Goal: Task Accomplishment & Management: Complete application form

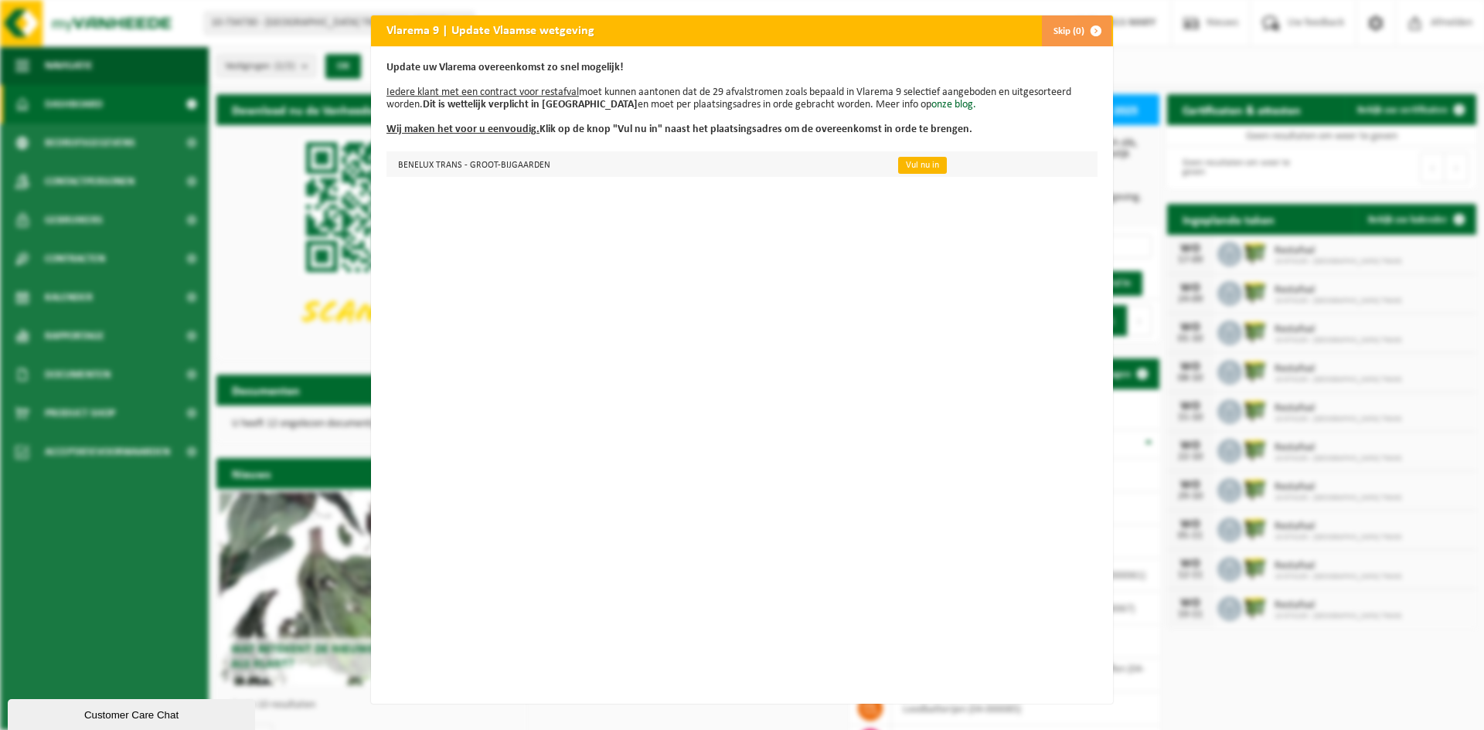
click at [910, 168] on link "Vul nu in" at bounding box center [922, 165] width 49 height 17
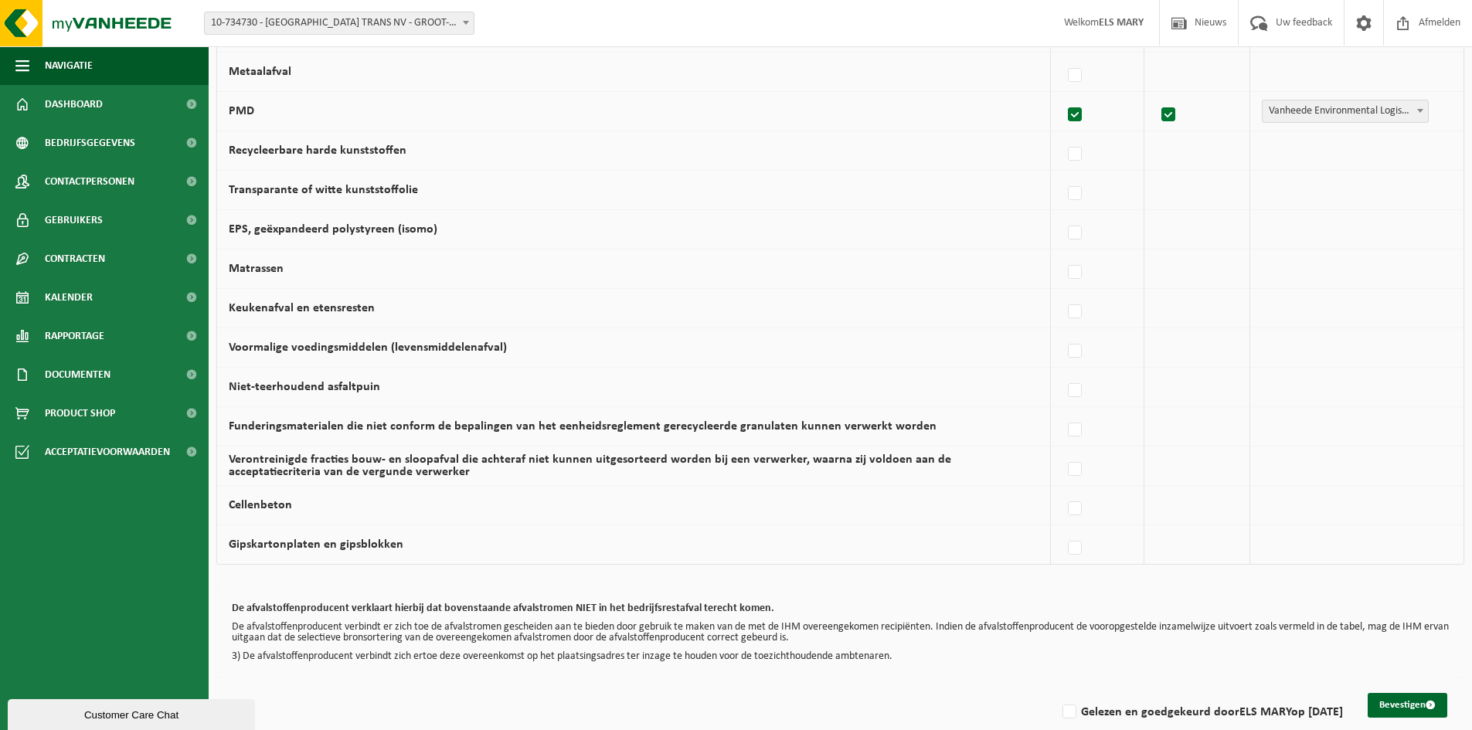
scroll to position [872, 0]
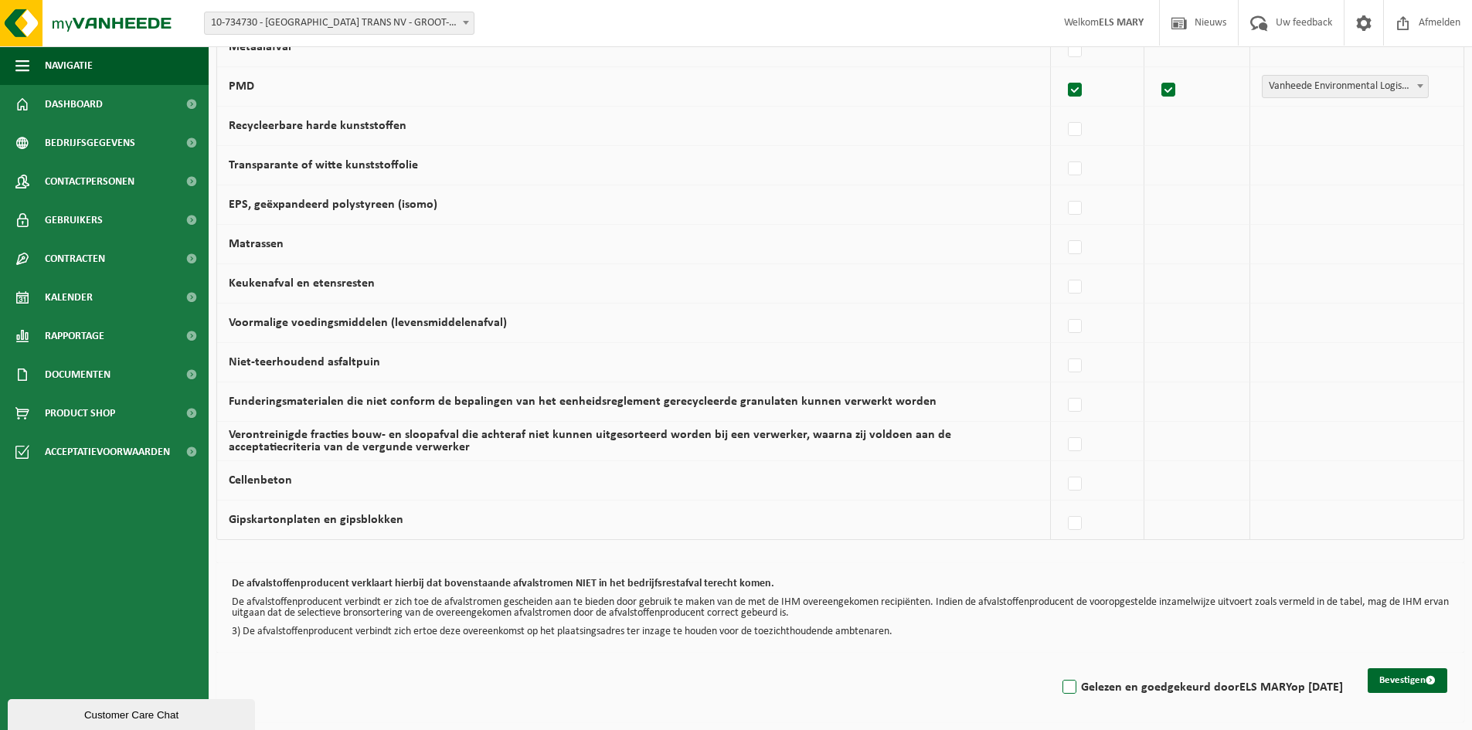
click at [1059, 688] on label "Gelezen en goedgekeurd door ELS MARY op 11/09/25" at bounding box center [1201, 687] width 284 height 23
click at [1056, 668] on input "Gelezen en goedgekeurd door ELS MARY op 11/09/25" at bounding box center [1056, 668] width 1 height 1
checkbox input "true"
click at [1399, 684] on button "Bevestigen" at bounding box center [1408, 680] width 80 height 25
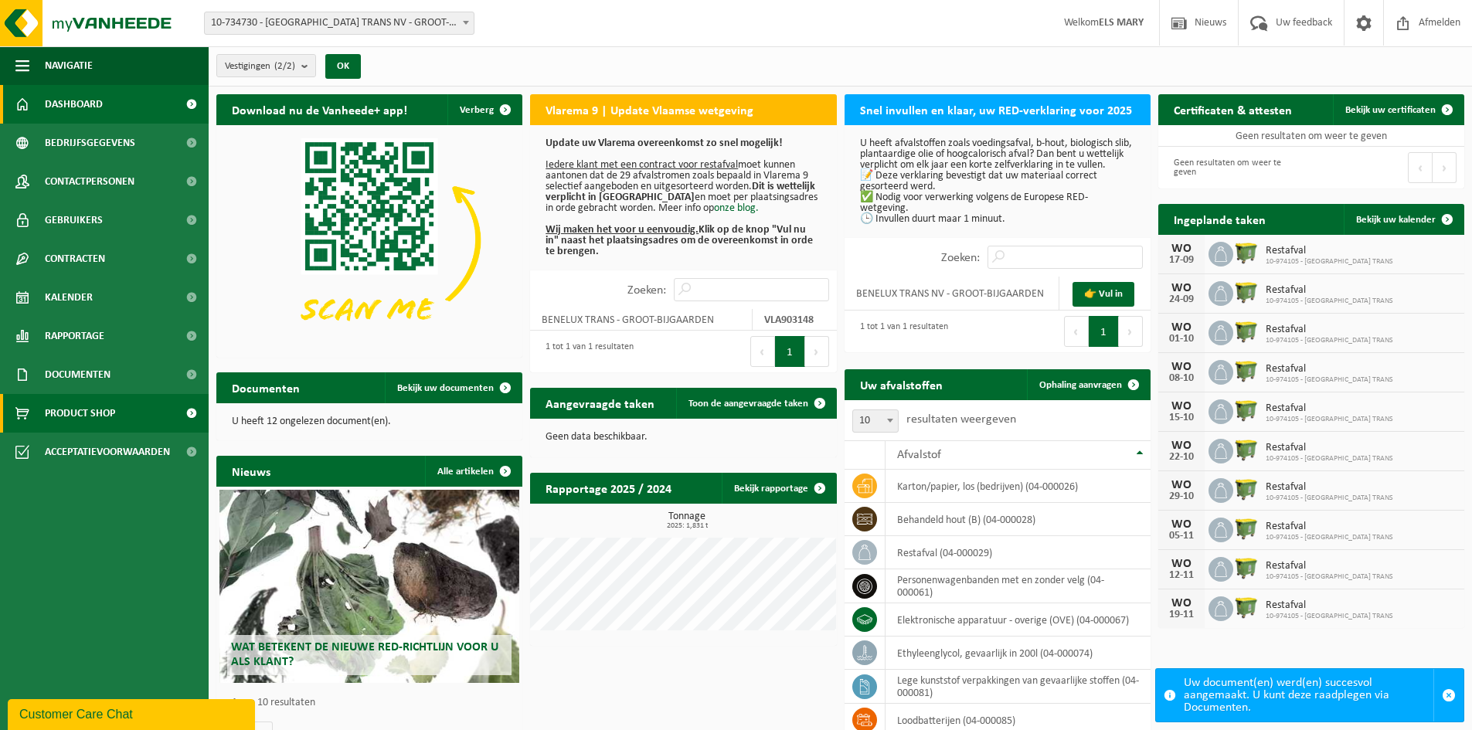
click at [69, 412] on span "Product Shop" at bounding box center [80, 413] width 70 height 39
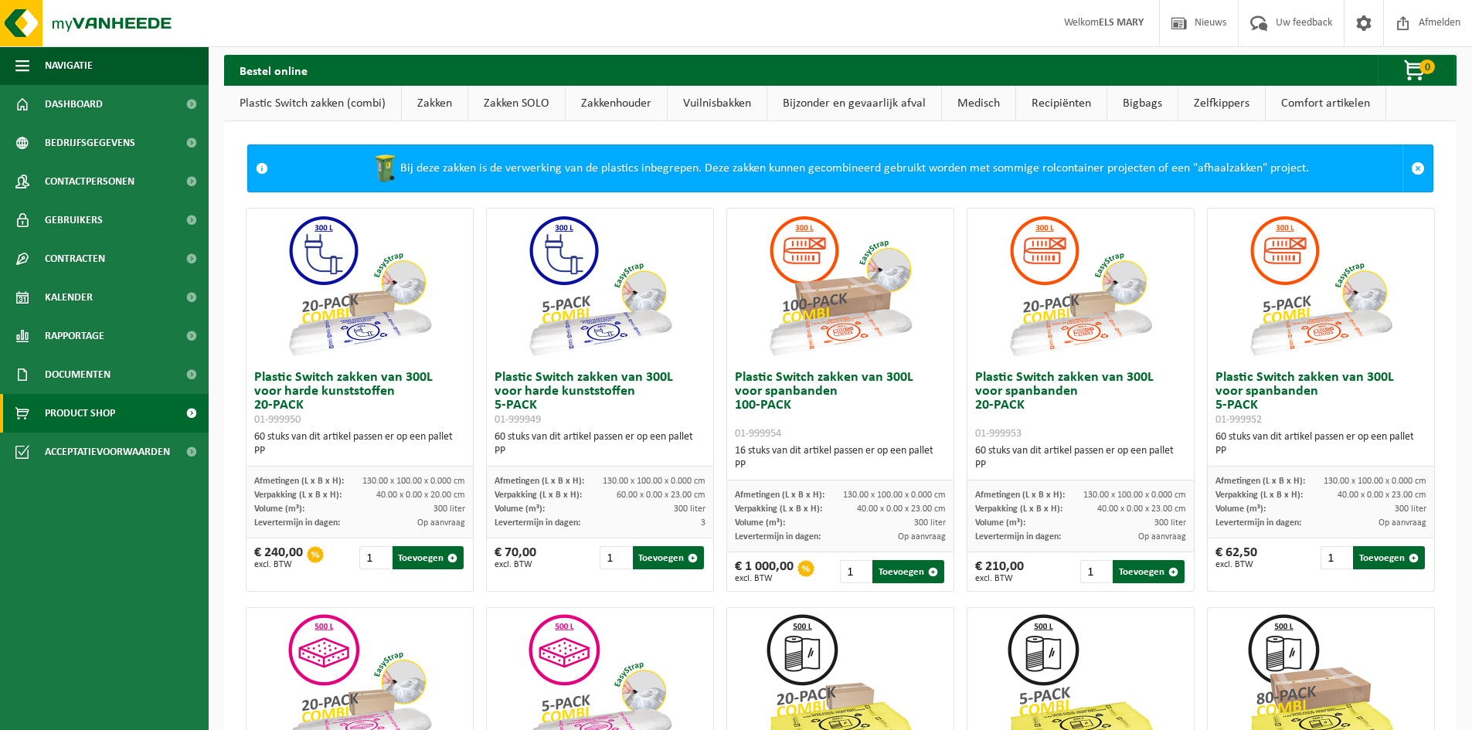
click at [726, 107] on link "Vuilnisbakken" at bounding box center [717, 104] width 99 height 36
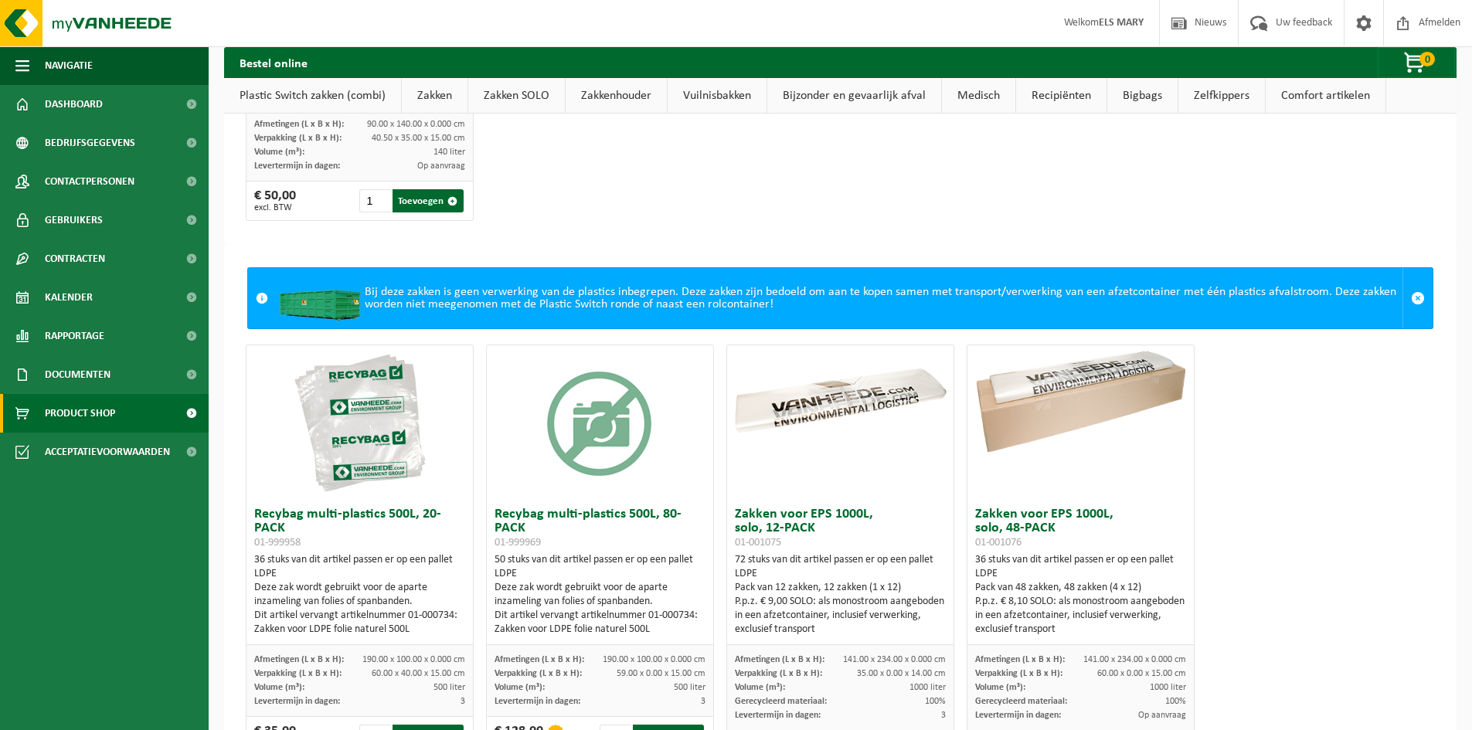
scroll to position [3521, 0]
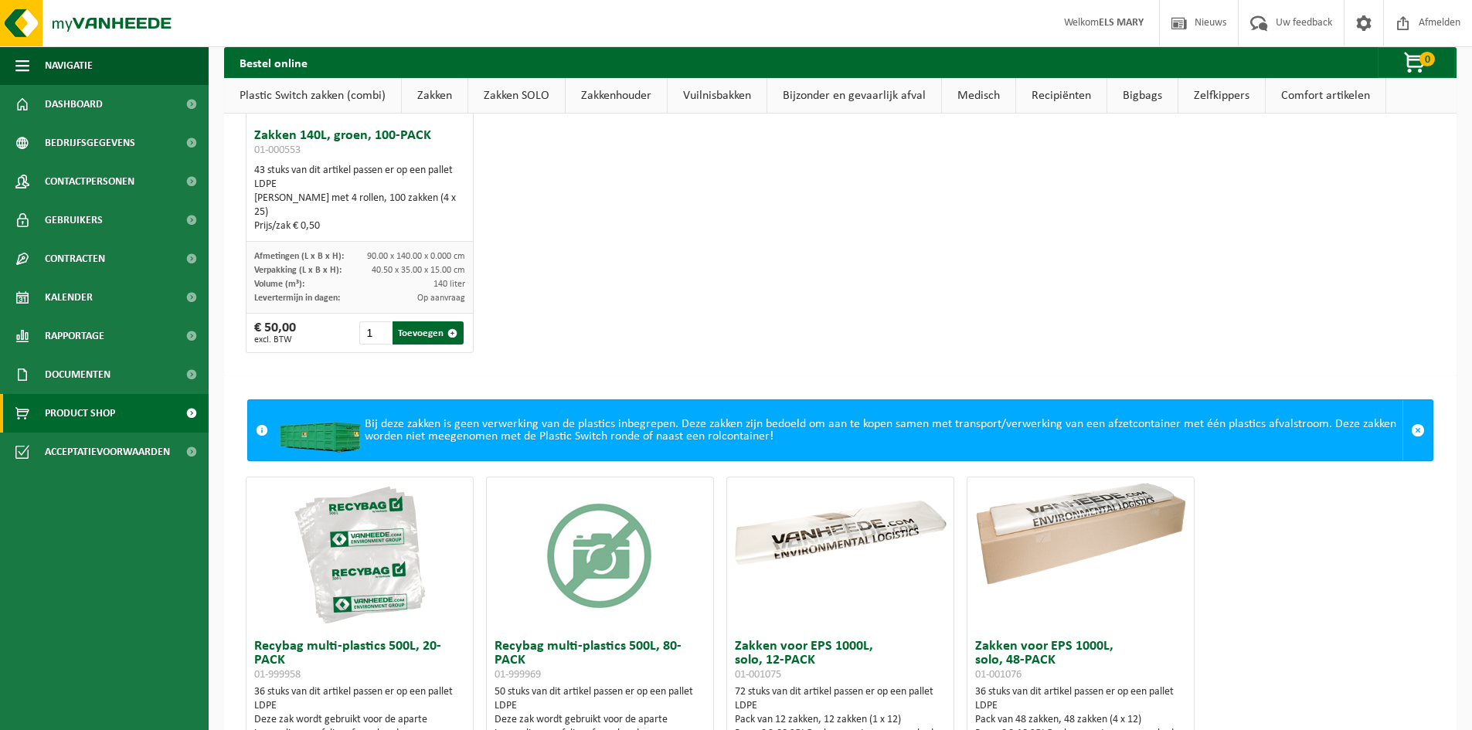
click at [723, 98] on link "Vuilnisbakken" at bounding box center [717, 96] width 99 height 36
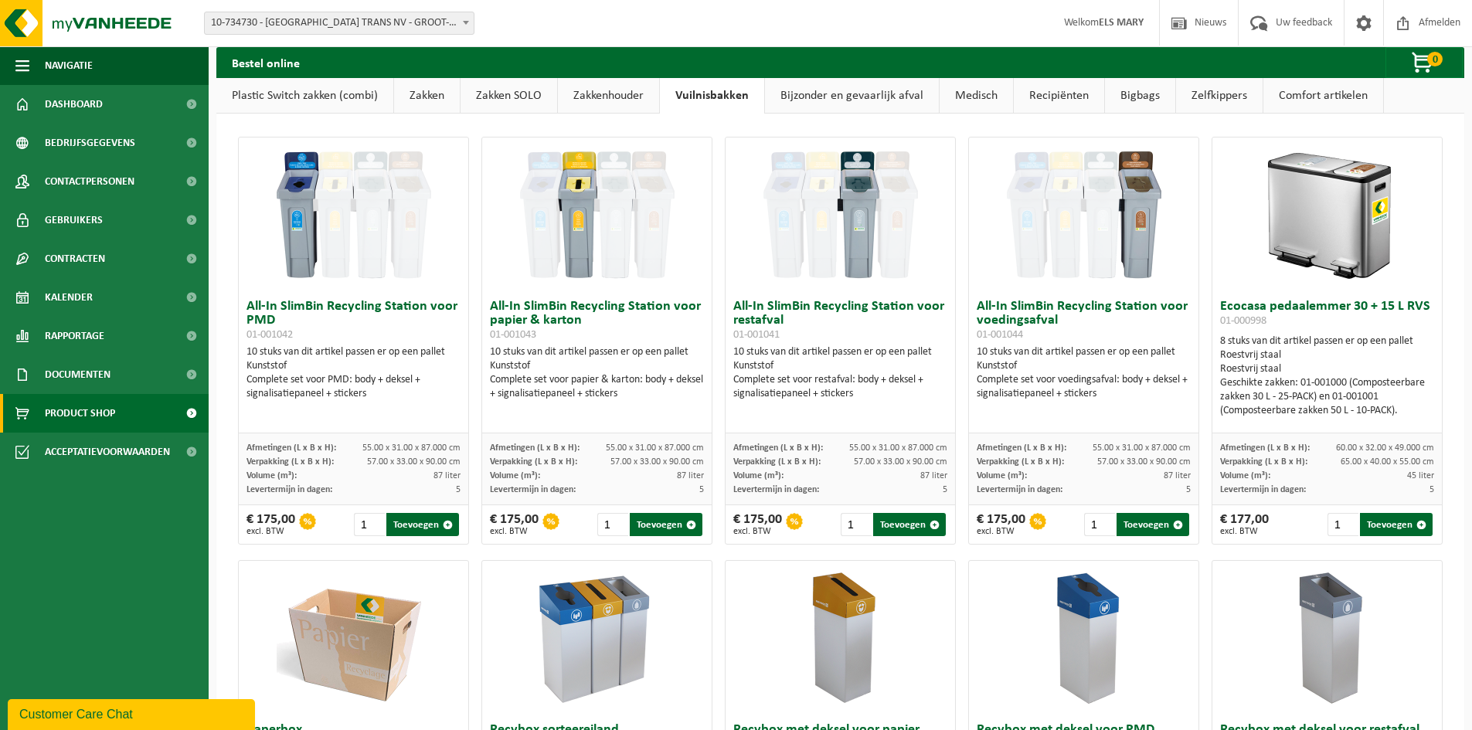
scroll to position [0, 0]
